Goal: Task Accomplishment & Management: Use online tool/utility

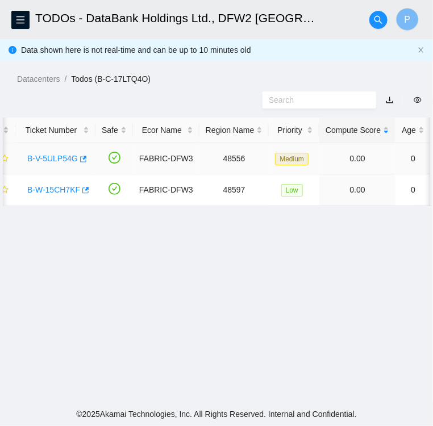
scroll to position [293, 0]
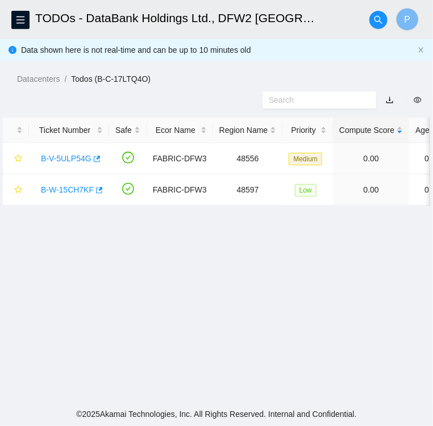
click at [366, 280] on main "TODOs - DataBank Holdings Ltd., DFW2 Richardson, TX P Data shown here is not re…" at bounding box center [216, 201] width 433 height 402
